Goal: Find specific page/section: Find specific page/section

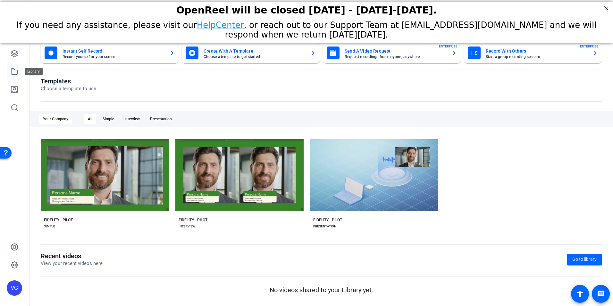
click at [19, 66] on link at bounding box center [14, 71] width 15 height 15
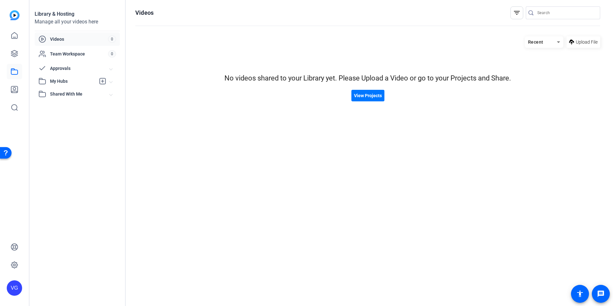
click at [62, 92] on span "Shared With Me" at bounding box center [80, 94] width 60 height 7
click at [10, 39] on link at bounding box center [14, 35] width 15 height 15
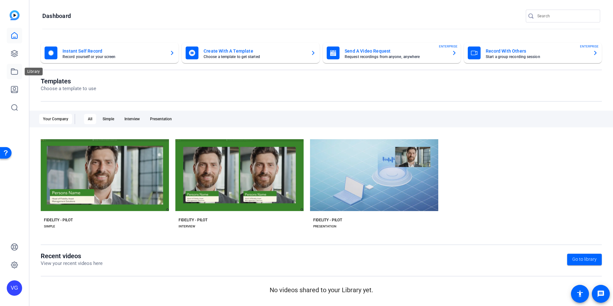
click at [20, 71] on link at bounding box center [14, 71] width 15 height 15
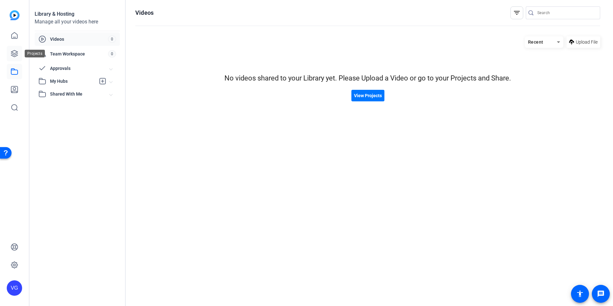
click at [16, 51] on icon at bounding box center [15, 54] width 8 height 8
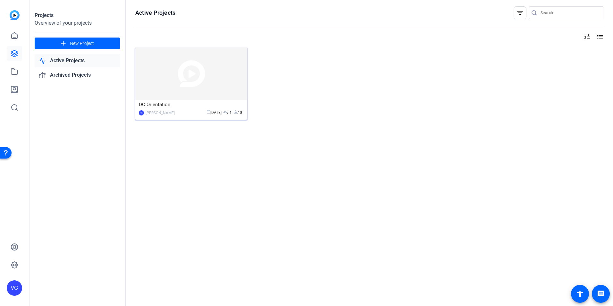
click at [218, 82] on img at bounding box center [191, 73] width 112 height 53
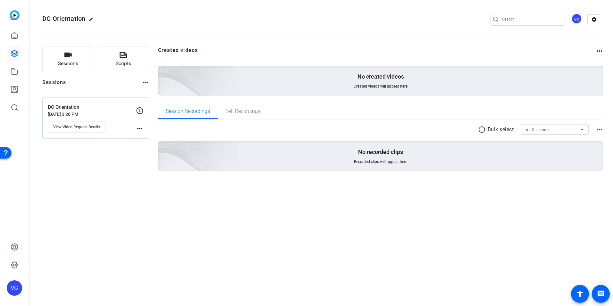
click at [135, 172] on div "Sessions Scripts Sessions more_horiz DC Orientation [DATE] 3:26 PM View Video R…" at bounding box center [95, 118] width 107 height 145
click at [234, 111] on span "Self Recordings" at bounding box center [242, 111] width 35 height 5
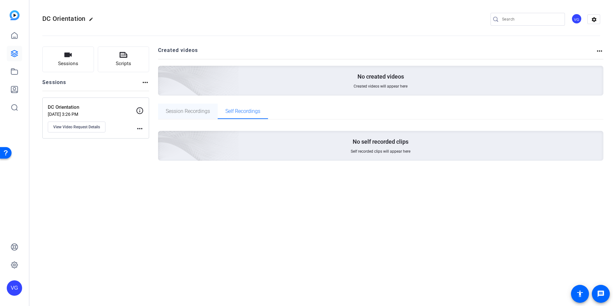
click at [187, 112] on span "Session Recordings" at bounding box center [188, 111] width 44 height 5
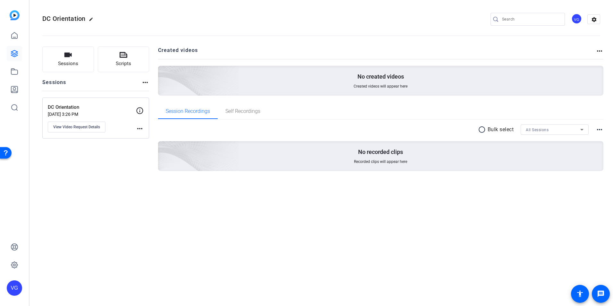
click at [304, 114] on div "Session Recordings Self Recordings" at bounding box center [380, 111] width 445 height 15
